Goal: Information Seeking & Learning: Find specific fact

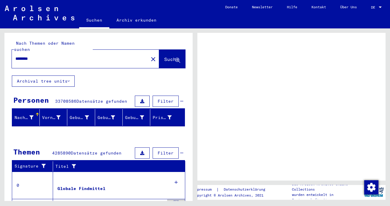
click at [381, 6] on div at bounding box center [380, 7] width 5 height 4
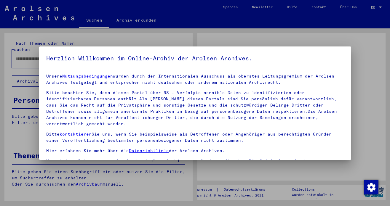
type input "********"
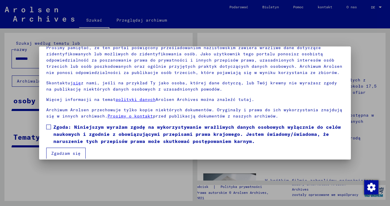
scroll to position [50, 0]
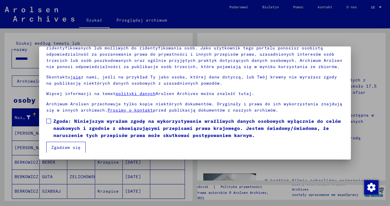
click at [51, 120] on label "Zgoda: Niniejszym wyrażam zgodę na wykorzystywanie wrażliwych danych osobowych …" at bounding box center [195, 128] width 298 height 21
drag, startPoint x: 53, startPoint y: 146, endPoint x: 50, endPoint y: 140, distance: 6.8
click at [52, 146] on font "Zgadzam się" at bounding box center [65, 147] width 29 height 5
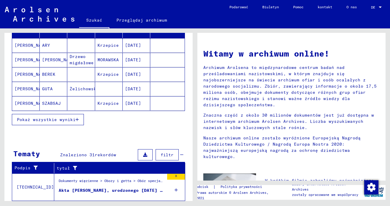
scroll to position [89, 0]
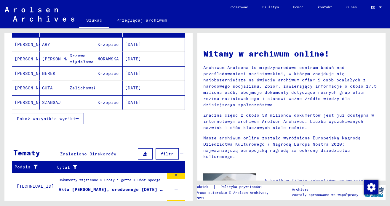
click at [49, 117] on font "Pokaż wszystkie wyniki" at bounding box center [46, 118] width 59 height 5
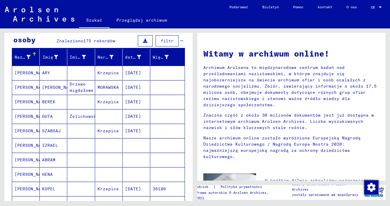
scroll to position [30, 0]
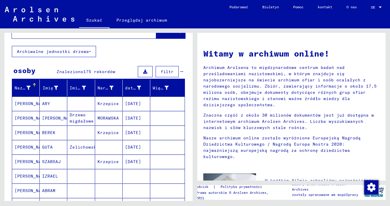
click at [19, 146] on font "[PERSON_NAME]" at bounding box center [32, 147] width 35 height 5
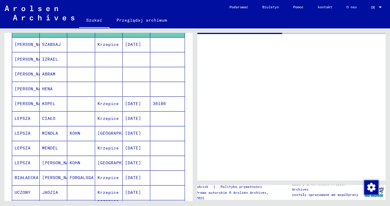
scroll to position [178, 0]
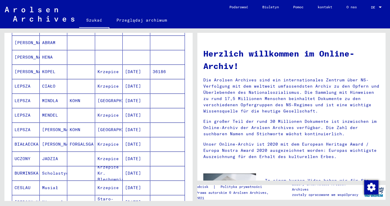
scroll to position [177, 0]
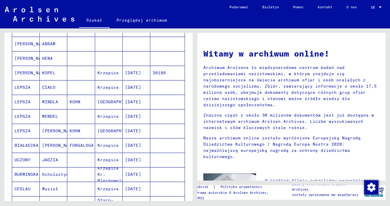
click at [26, 115] on font "LEPSZA" at bounding box center [23, 116] width 16 height 5
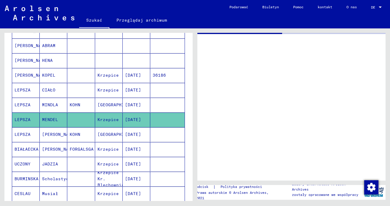
scroll to position [178, 0]
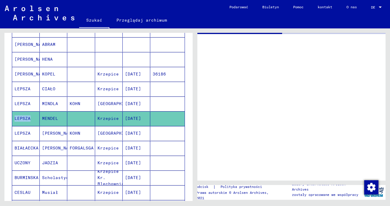
click at [26, 116] on font "LEPSZA" at bounding box center [23, 118] width 16 height 5
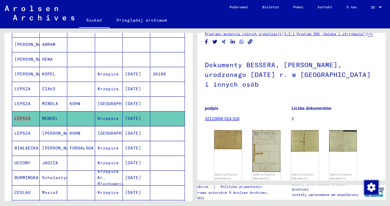
scroll to position [30, 0]
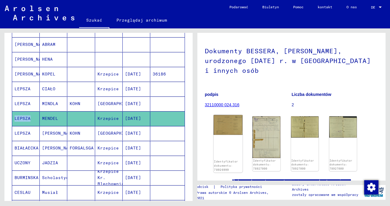
click at [231, 123] on img at bounding box center [228, 125] width 29 height 20
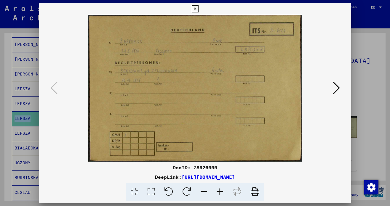
click at [231, 123] on img at bounding box center [195, 88] width 272 height 147
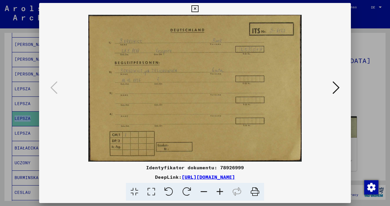
click at [341, 86] on button at bounding box center [336, 88] width 11 height 17
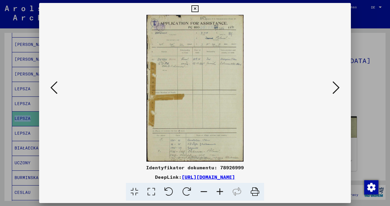
click at [339, 89] on icon at bounding box center [336, 88] width 7 height 14
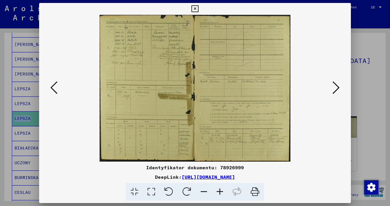
click at [339, 89] on icon at bounding box center [336, 88] width 7 height 14
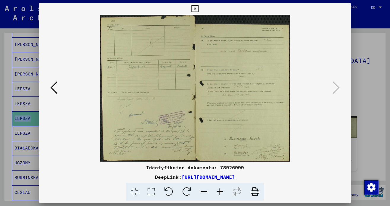
click at [194, 8] on icon at bounding box center [195, 8] width 7 height 7
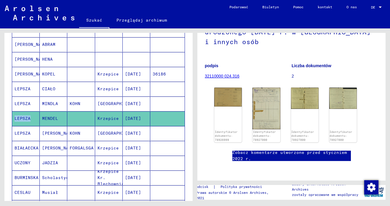
scroll to position [59, 0]
click at [337, 103] on img at bounding box center [343, 98] width 29 height 23
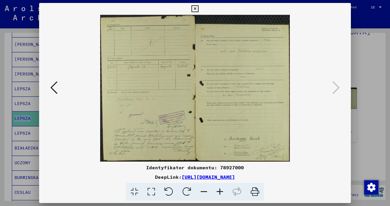
click at [194, 7] on icon at bounding box center [195, 8] width 7 height 7
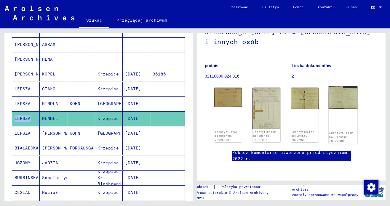
click at [345, 96] on img at bounding box center [343, 98] width 29 height 23
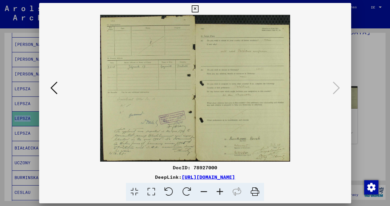
click at [345, 96] on div at bounding box center [195, 88] width 312 height 147
